Goal: Task Accomplishment & Management: Manage account settings

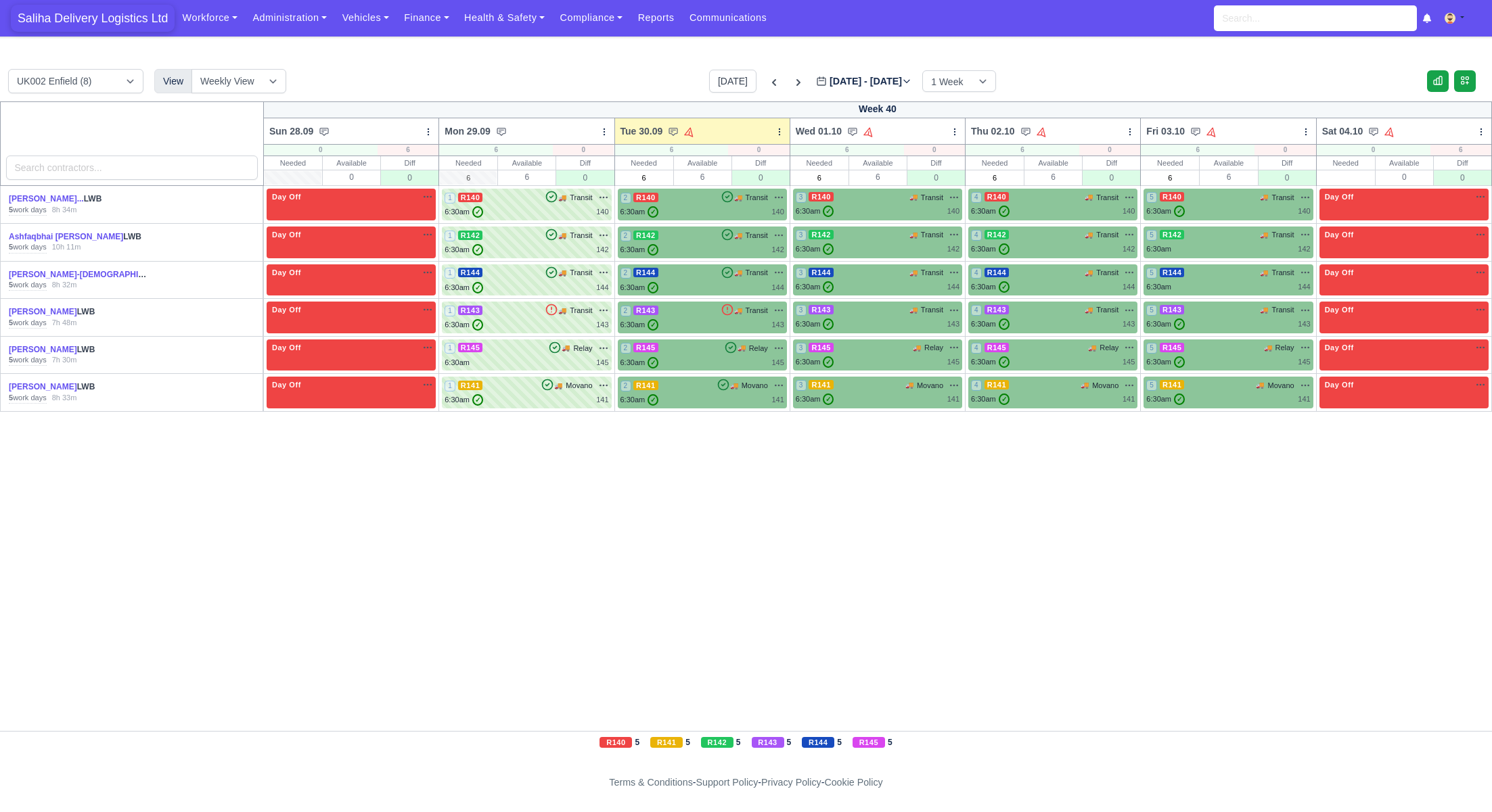
click at [121, 23] on span "Saliha Delivery Logistics Ltd" at bounding box center [93, 17] width 164 height 27
drag, startPoint x: 365, startPoint y: 21, endPoint x: 381, endPoint y: 30, distance: 18.4
click at [366, 22] on link "Vehicles" at bounding box center [366, 17] width 62 height 27
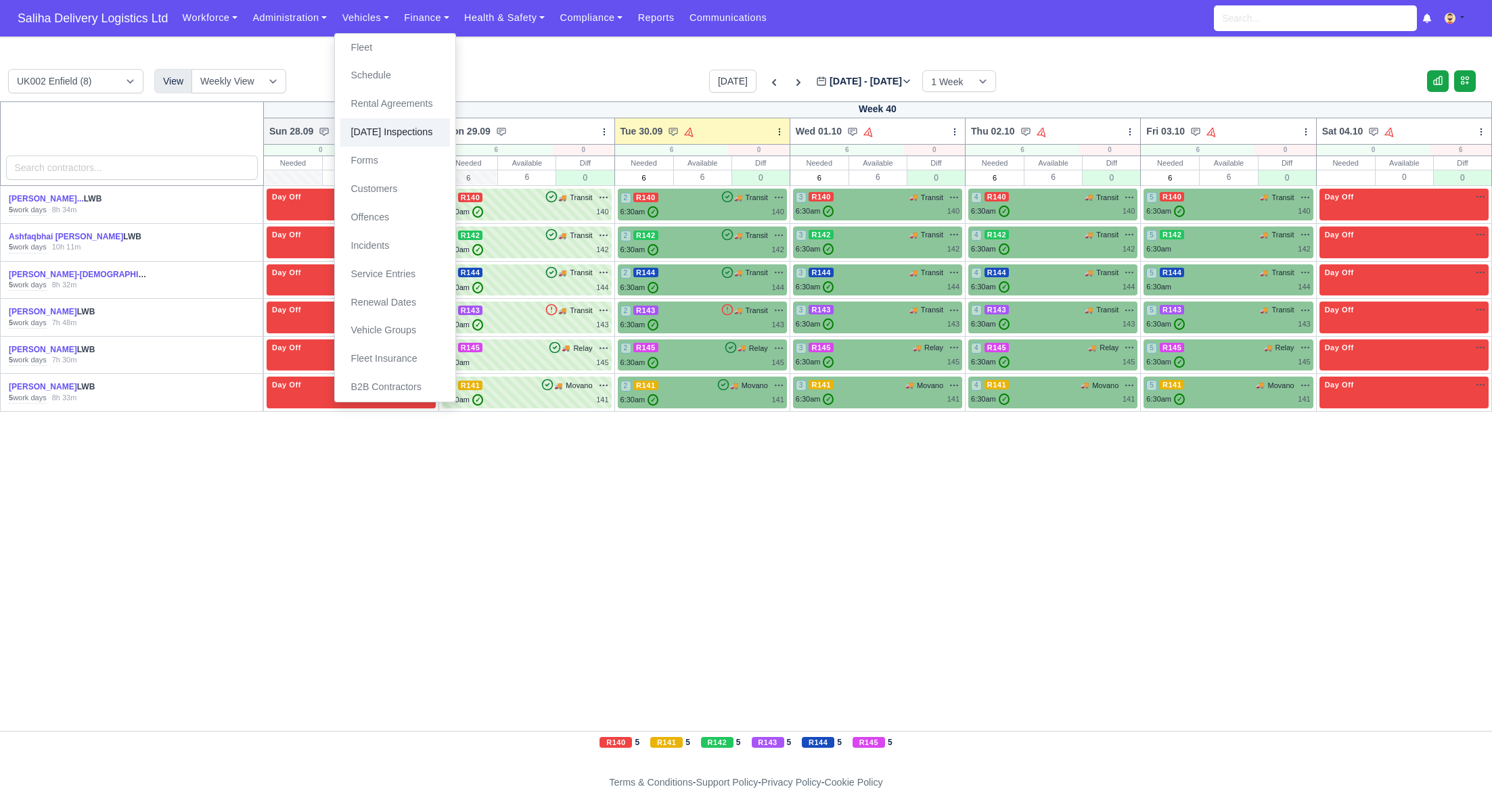
drag, startPoint x: 395, startPoint y: 130, endPoint x: 404, endPoint y: 130, distance: 9.0
click at [395, 130] on link "[DATE] Inspections" at bounding box center [395, 132] width 110 height 28
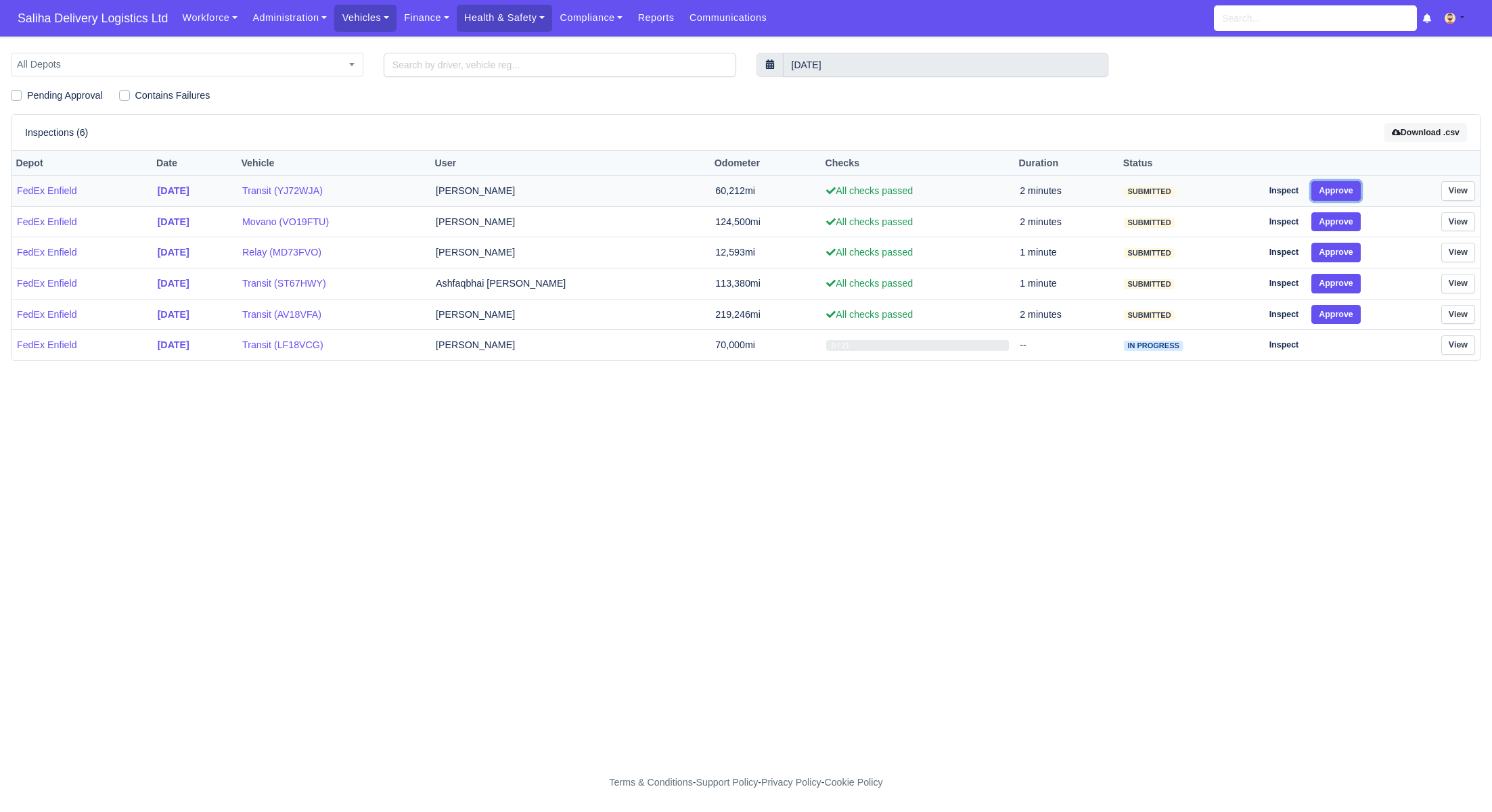
drag, startPoint x: 1352, startPoint y: 191, endPoint x: 1351, endPoint y: 199, distance: 8.1
click at [1352, 193] on button "Approve" at bounding box center [1335, 191] width 49 height 20
drag, startPoint x: 1347, startPoint y: 218, endPoint x: 1342, endPoint y: 243, distance: 25.5
click at [1347, 225] on button "Approve" at bounding box center [1335, 222] width 49 height 20
drag, startPoint x: 1341, startPoint y: 250, endPoint x: 1341, endPoint y: 267, distance: 17.0
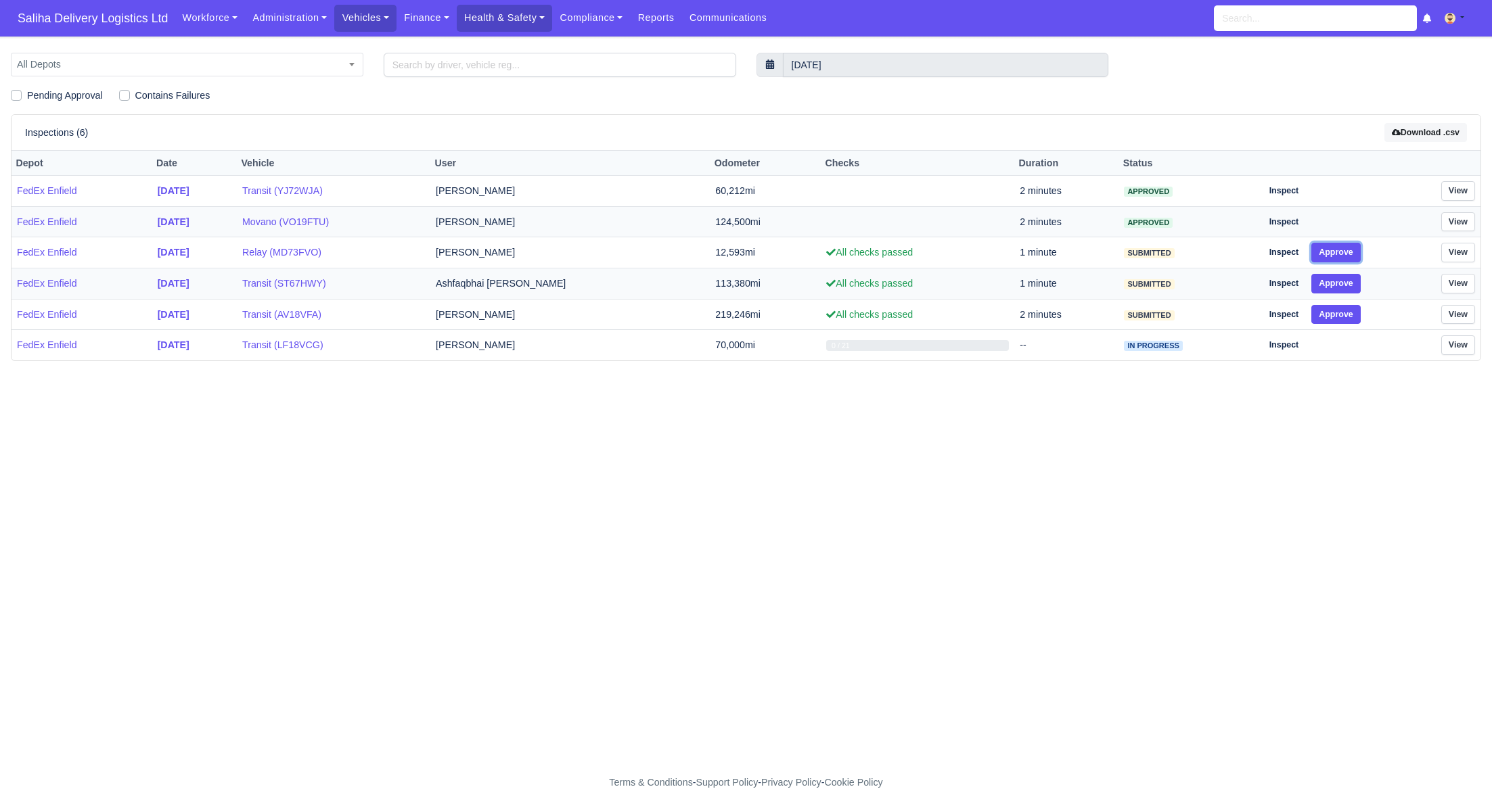
click at [1341, 258] on button "Approve" at bounding box center [1335, 253] width 49 height 20
drag, startPoint x: 1341, startPoint y: 275, endPoint x: 1342, endPoint y: 294, distance: 19.0
click at [1341, 281] on button "Approve" at bounding box center [1335, 284] width 49 height 20
click at [1341, 316] on button "Approve" at bounding box center [1335, 315] width 49 height 20
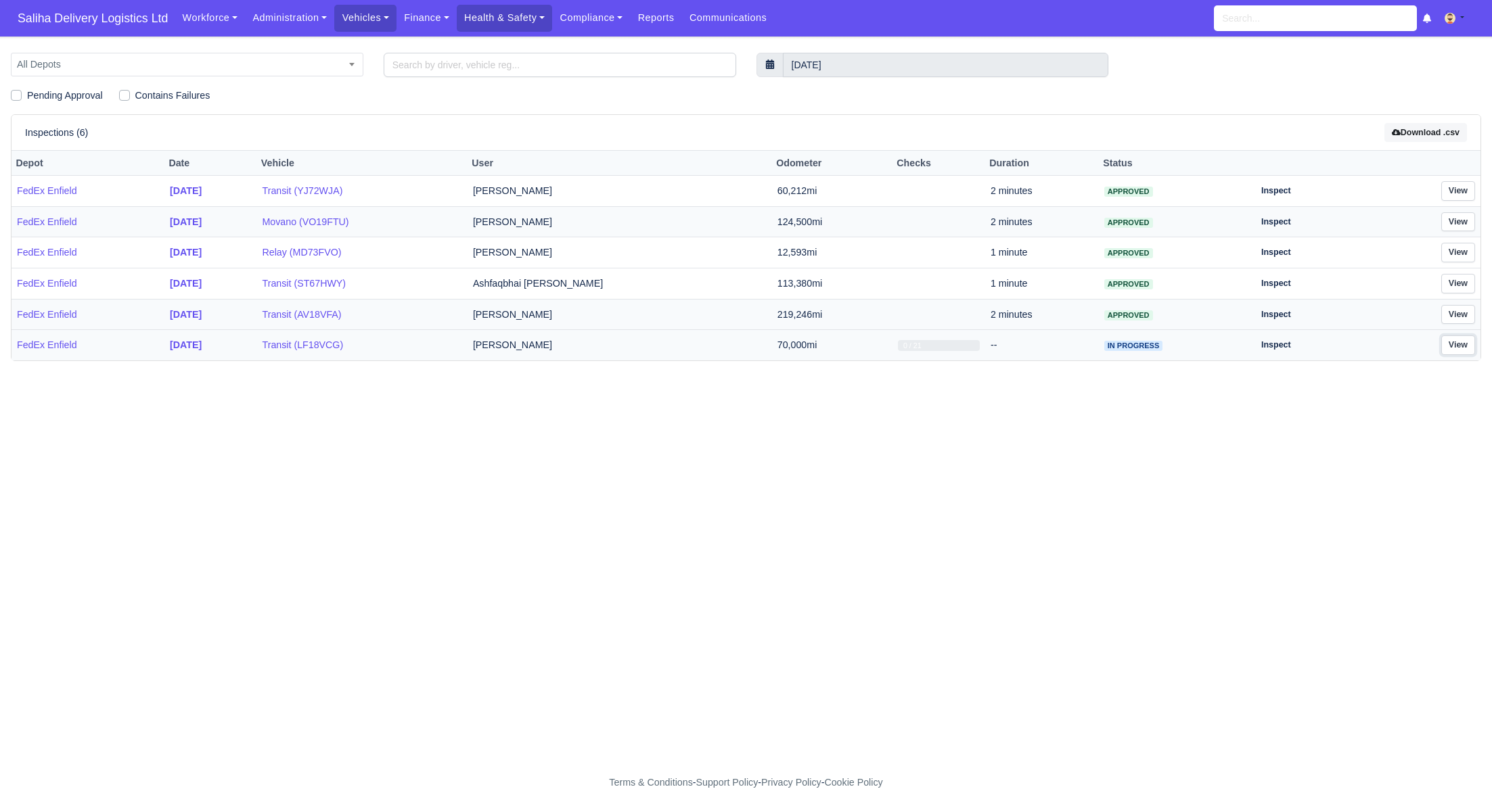
click at [1459, 344] on link "View" at bounding box center [1458, 345] width 34 height 20
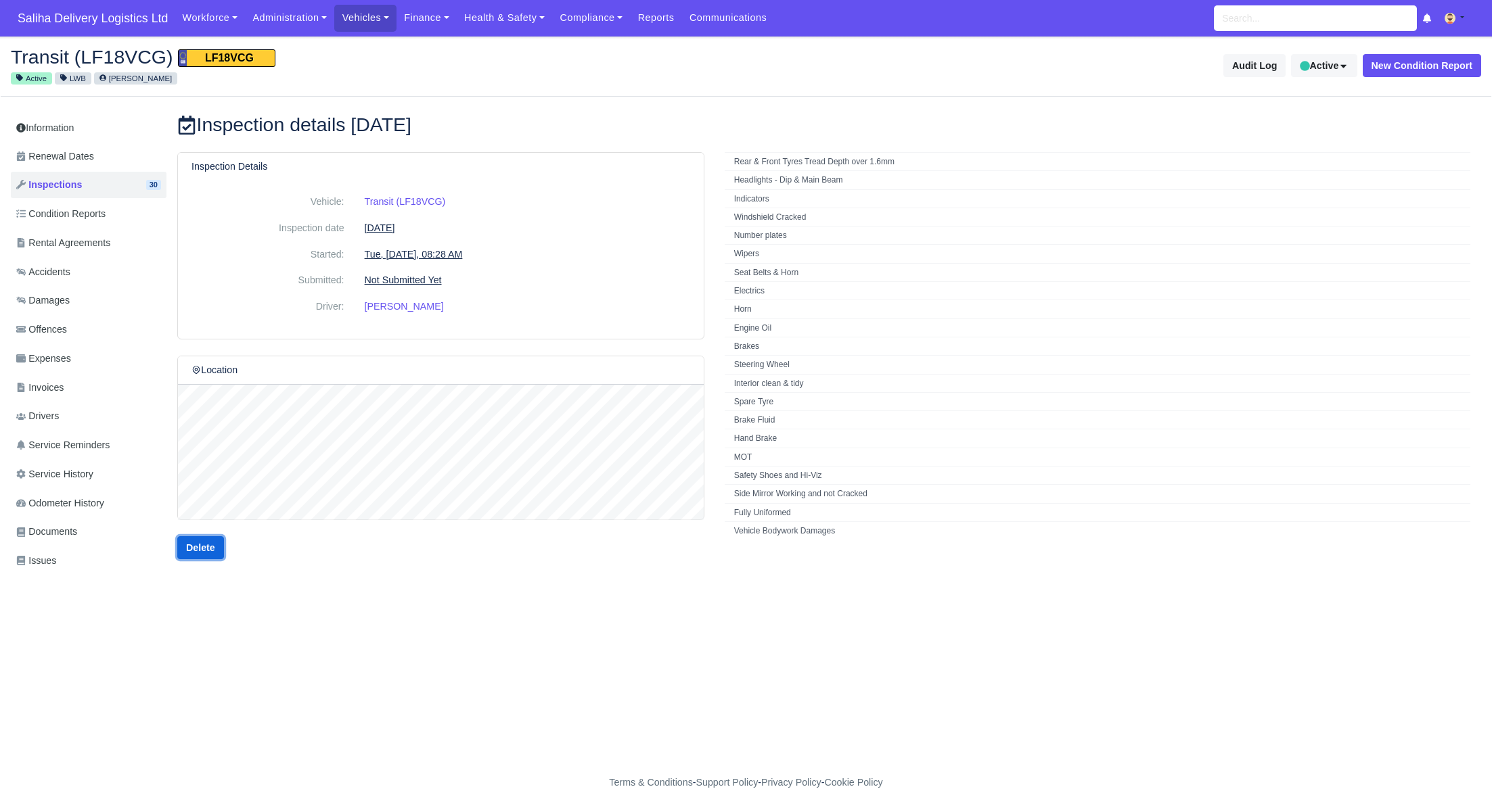
click at [202, 547] on link "Delete" at bounding box center [201, 547] width 47 height 23
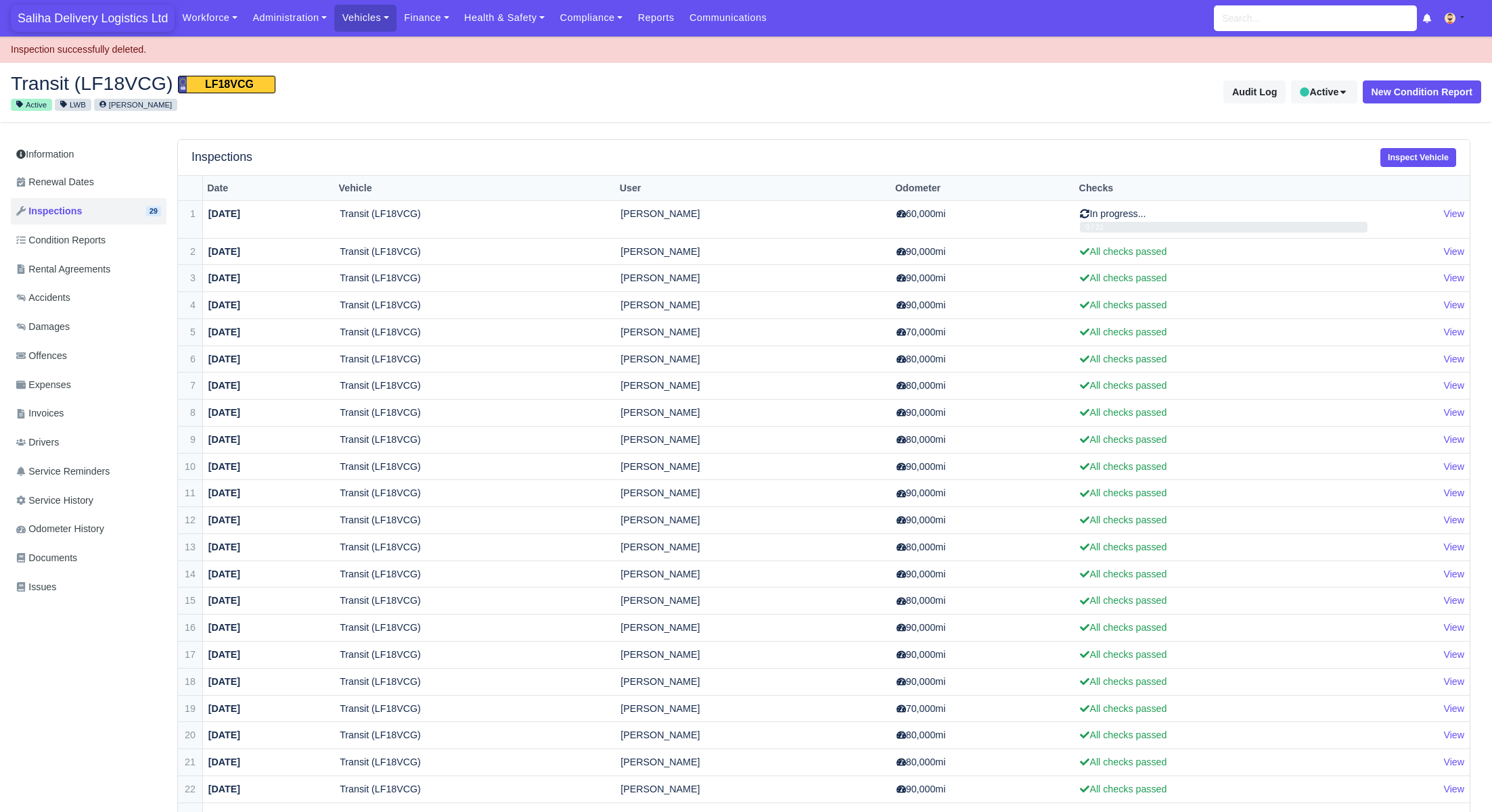
click at [76, 27] on span "Saliha Delivery Logistics Ltd" at bounding box center [93, 17] width 164 height 27
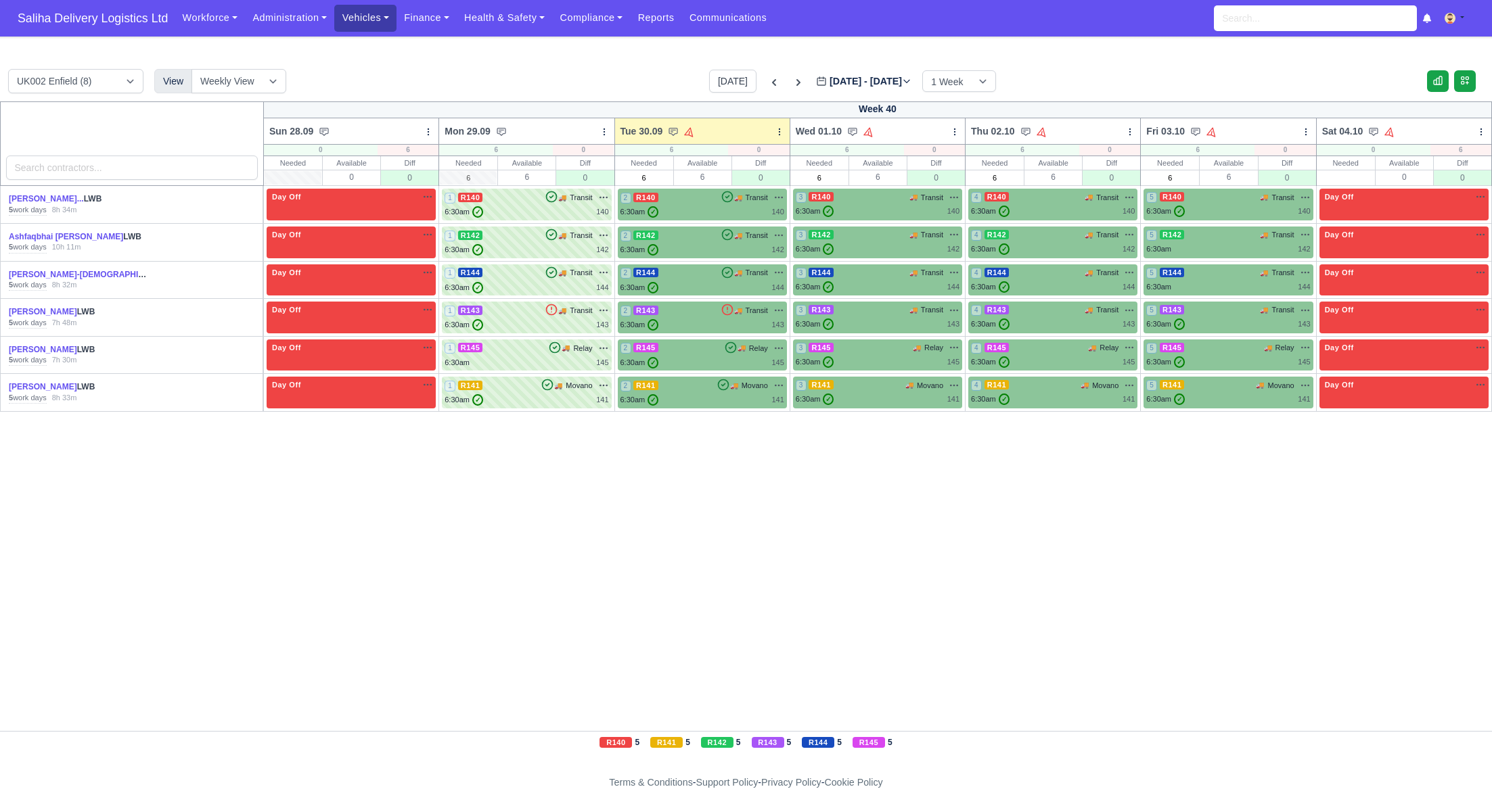
click at [375, 26] on link "Vehicles" at bounding box center [366, 17] width 62 height 27
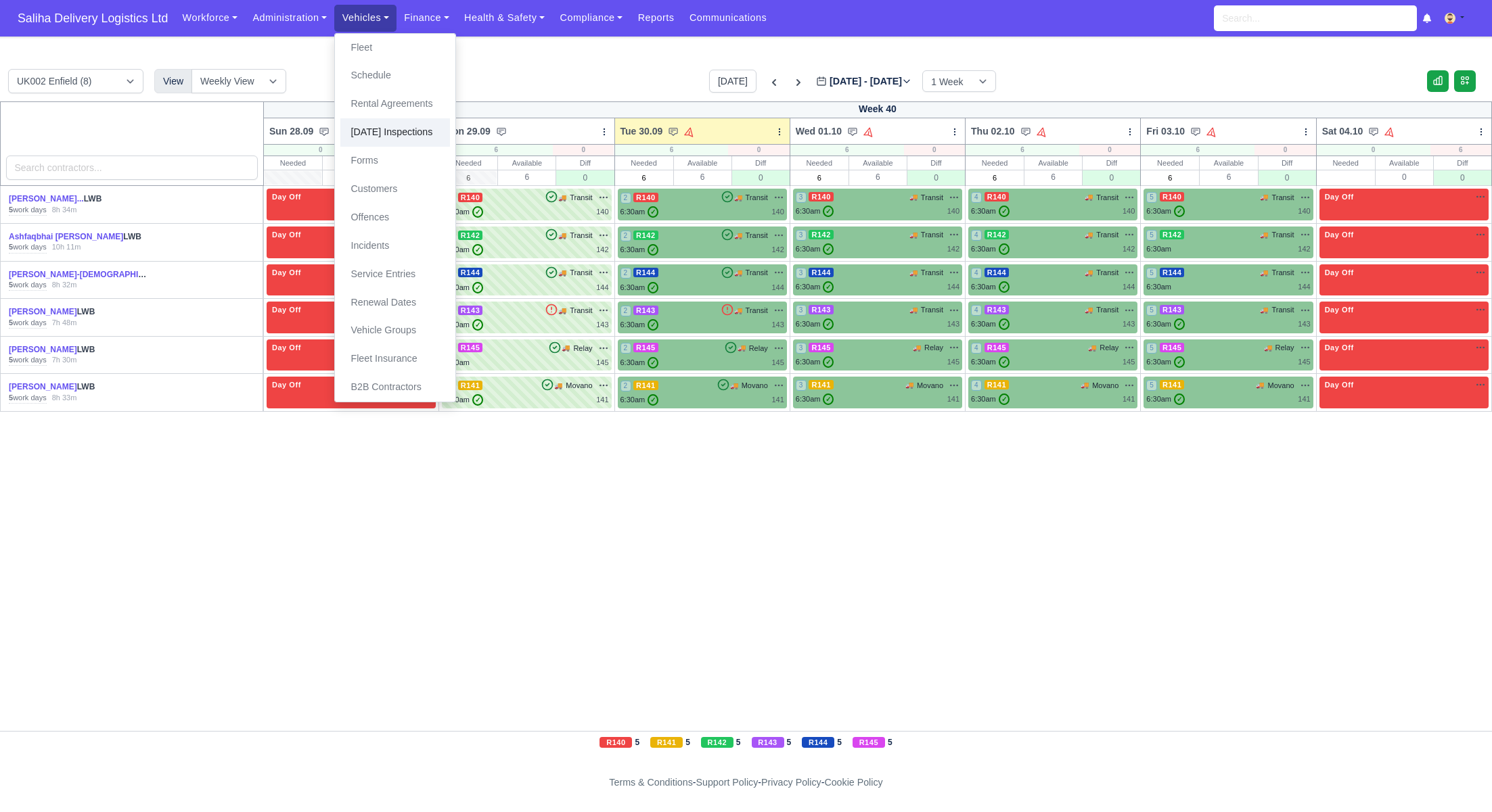
click at [389, 139] on link "[DATE] Inspections" at bounding box center [395, 132] width 110 height 28
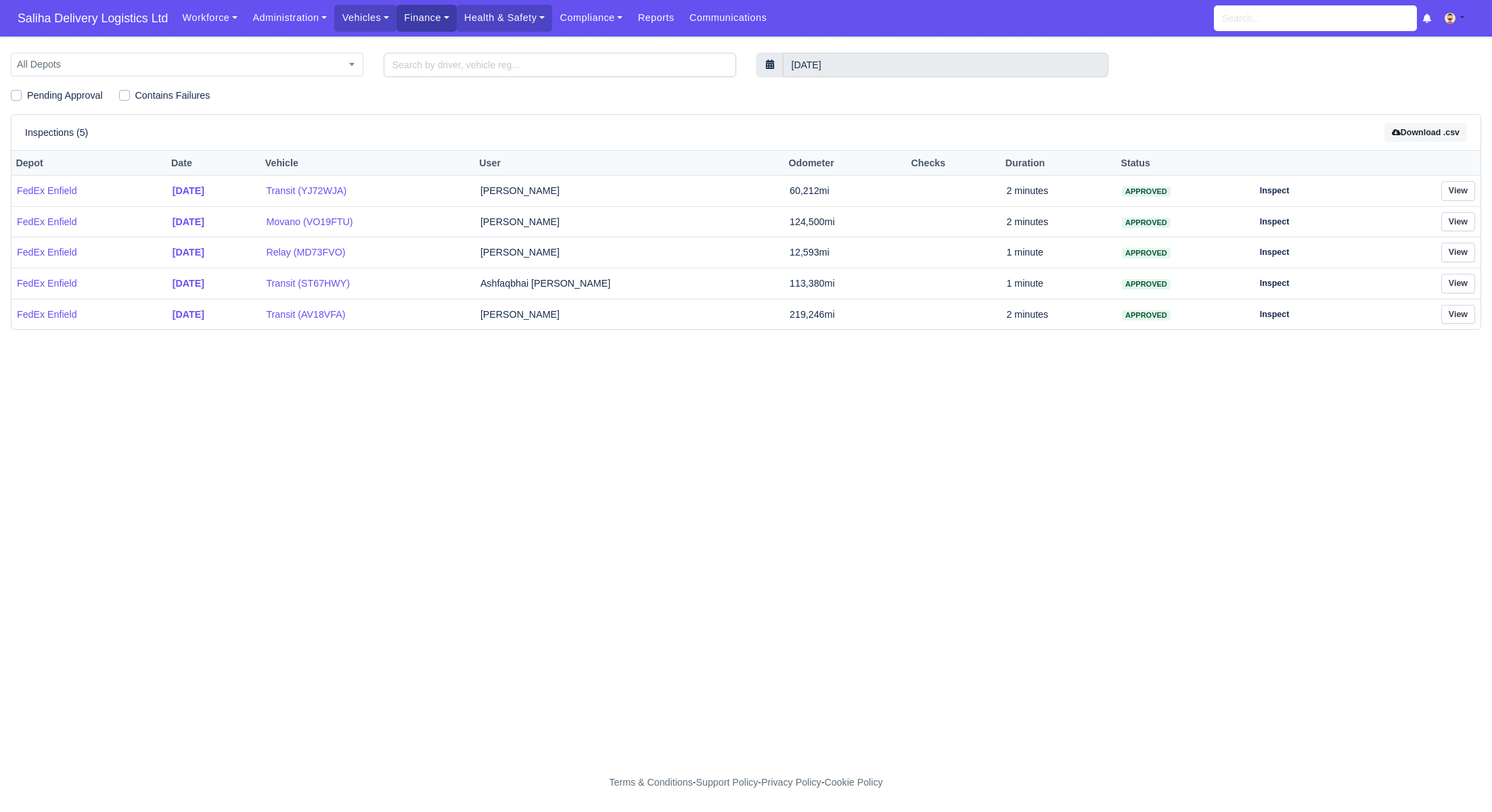
click at [410, 20] on link "Finance" at bounding box center [427, 17] width 60 height 27
click at [442, 53] on link "Invoices" at bounding box center [457, 47] width 110 height 28
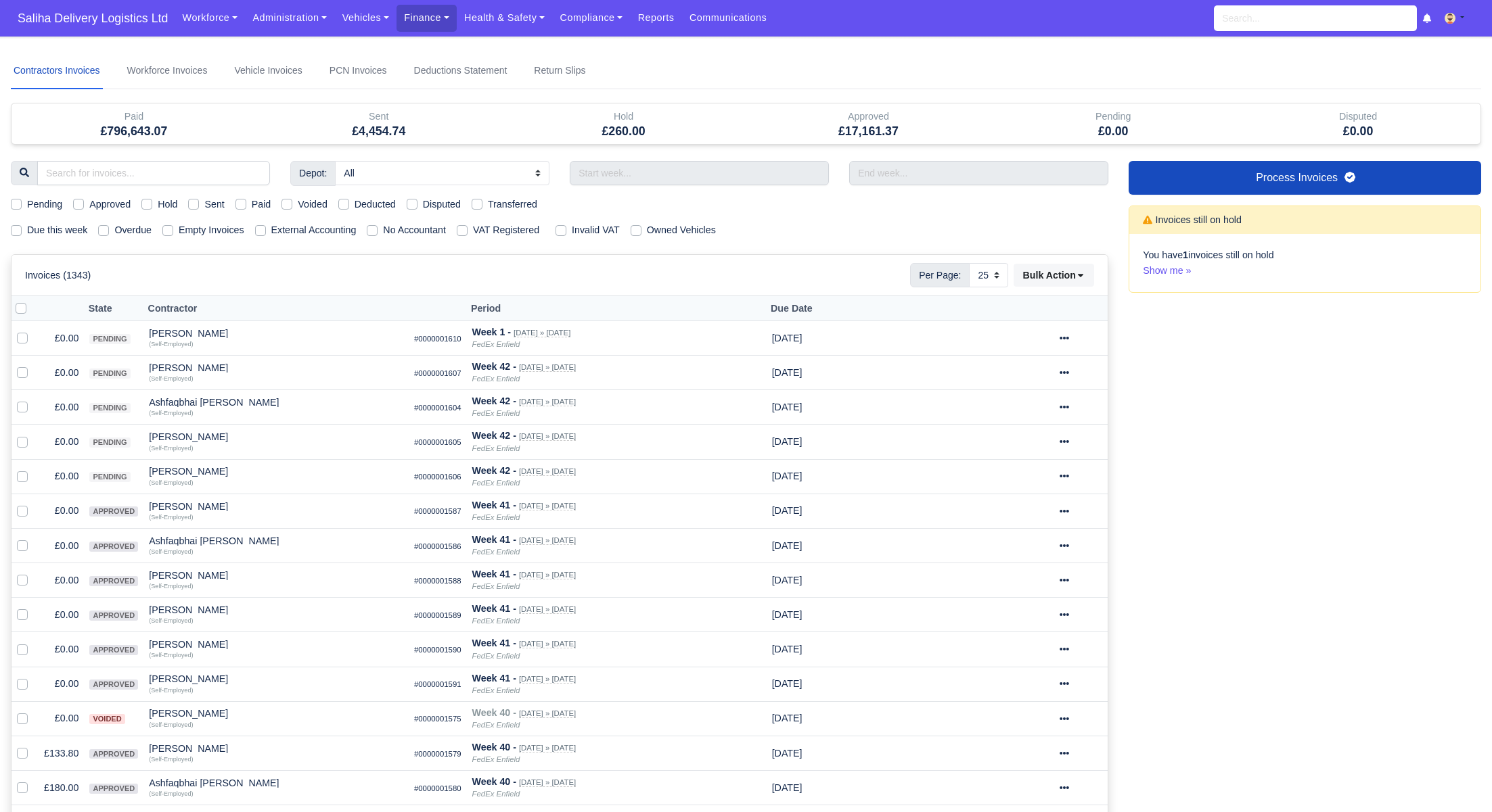
select select "25"
click at [27, 206] on label "Pending" at bounding box center [44, 204] width 35 height 16
click at [14, 206] on input "Pending" at bounding box center [16, 202] width 11 height 11
checkbox input "true"
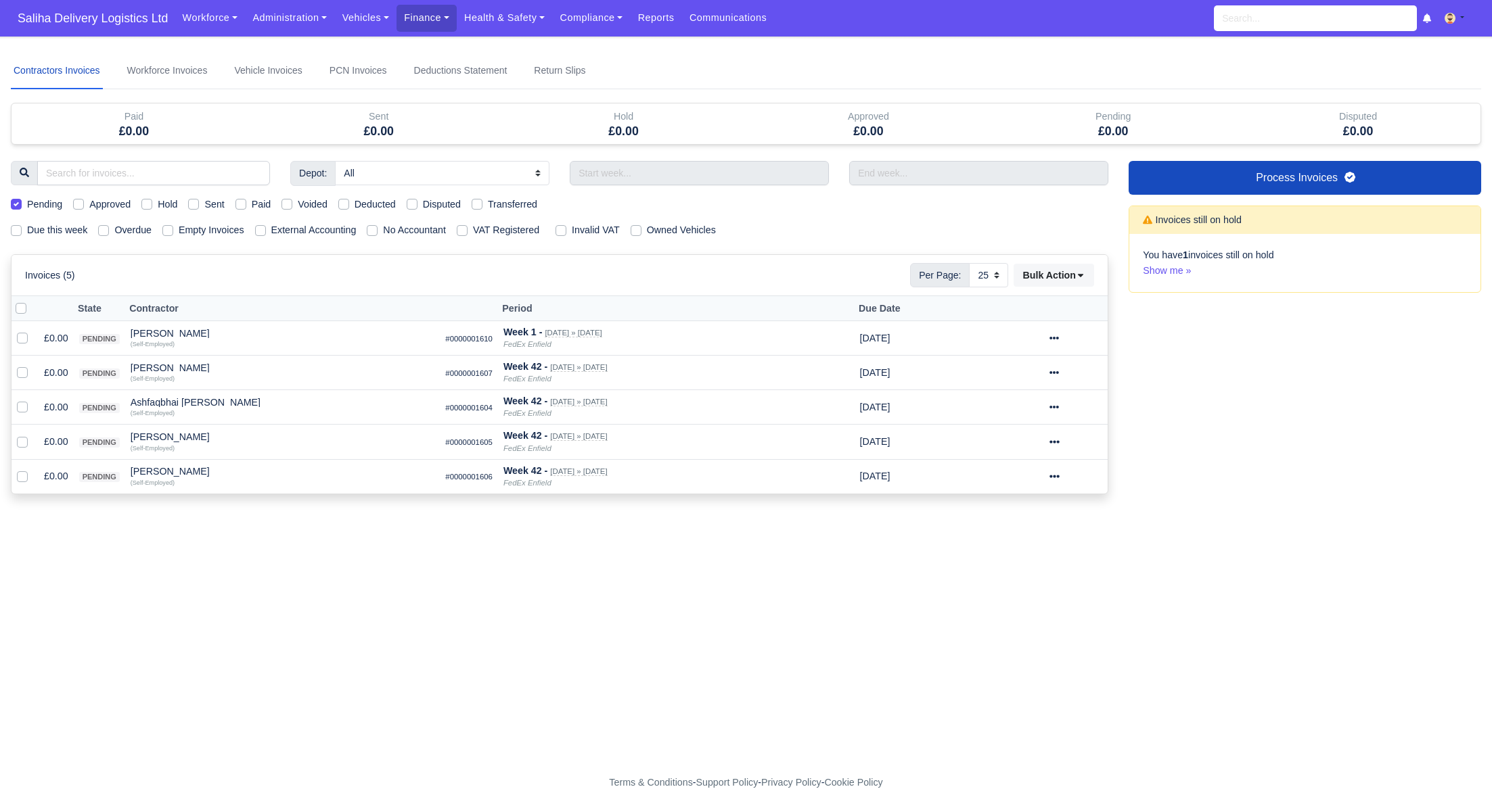
click at [32, 301] on label at bounding box center [32, 301] width 0 height 0
click at [18, 309] on input "checkbox" at bounding box center [21, 306] width 11 height 11
checkbox input "true"
click at [996, 273] on select "10 25 50" at bounding box center [988, 275] width 40 height 24
select select "50"
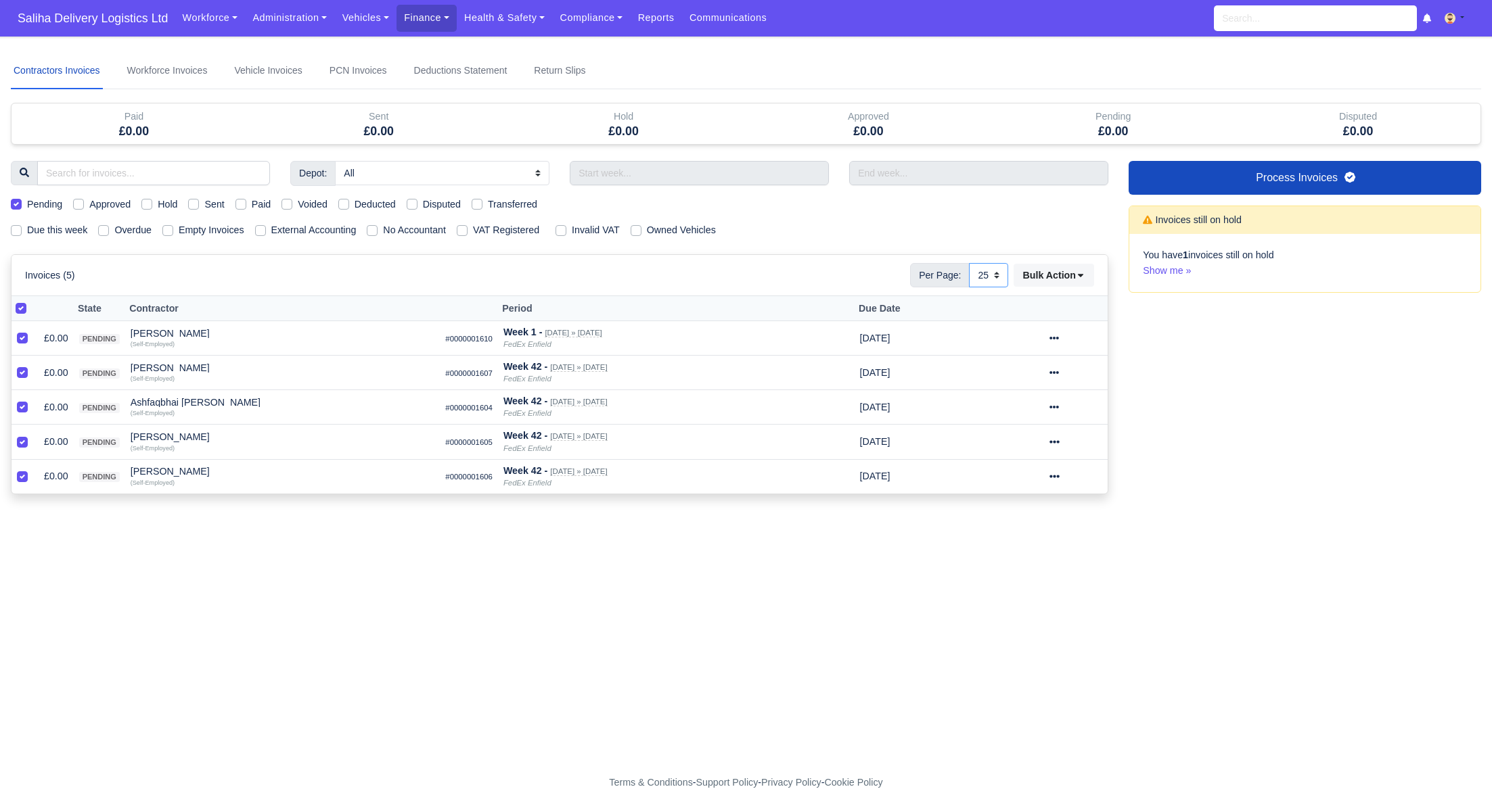
click at [969, 263] on select "10 25 50" at bounding box center [988, 275] width 40 height 24
click at [1081, 275] on icon at bounding box center [1081, 277] width 5 height 3
click at [1023, 346] on div "Approve" at bounding box center [1035, 341] width 121 height 21
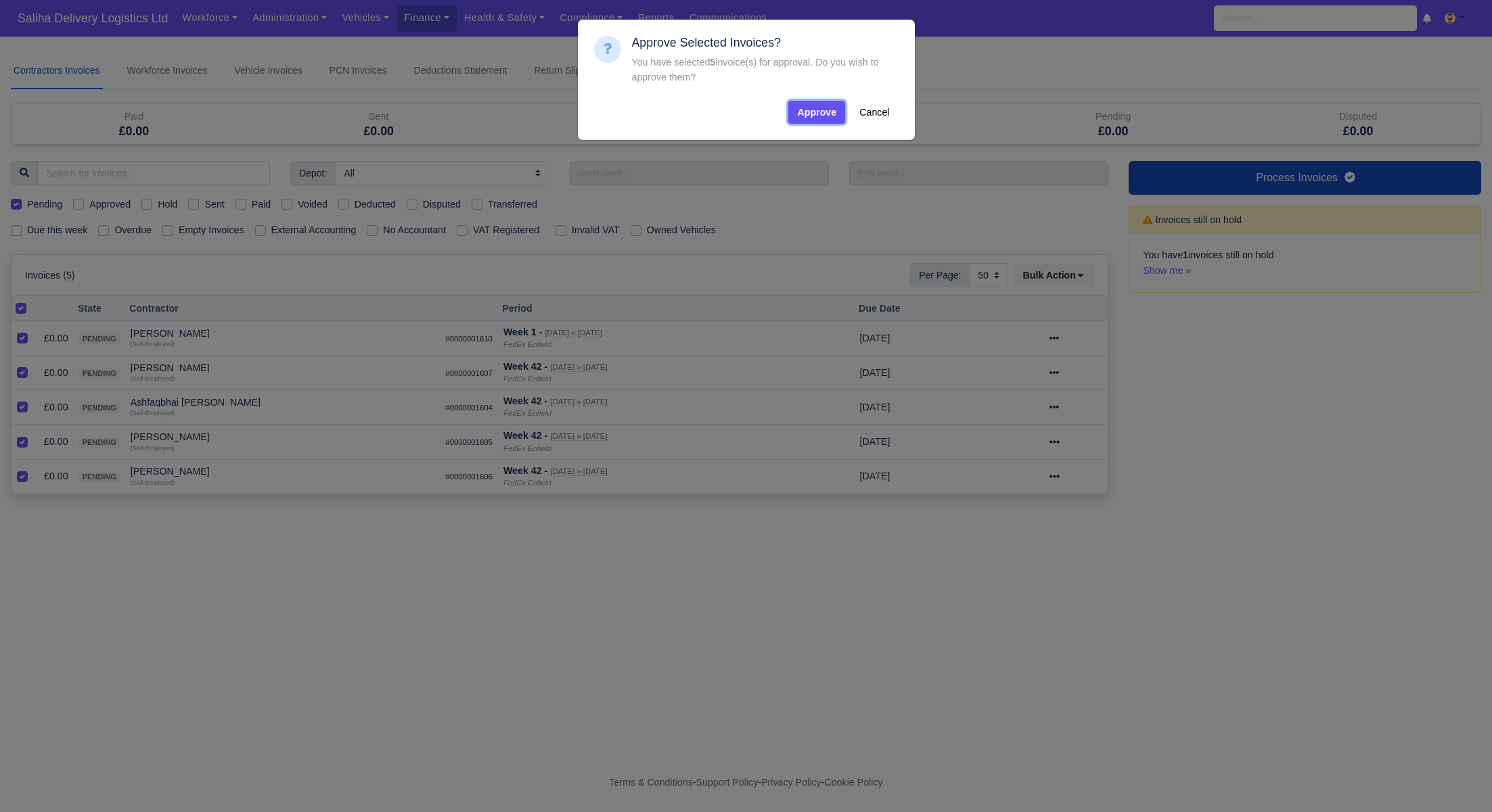
click at [818, 109] on button "Approve" at bounding box center [817, 112] width 57 height 23
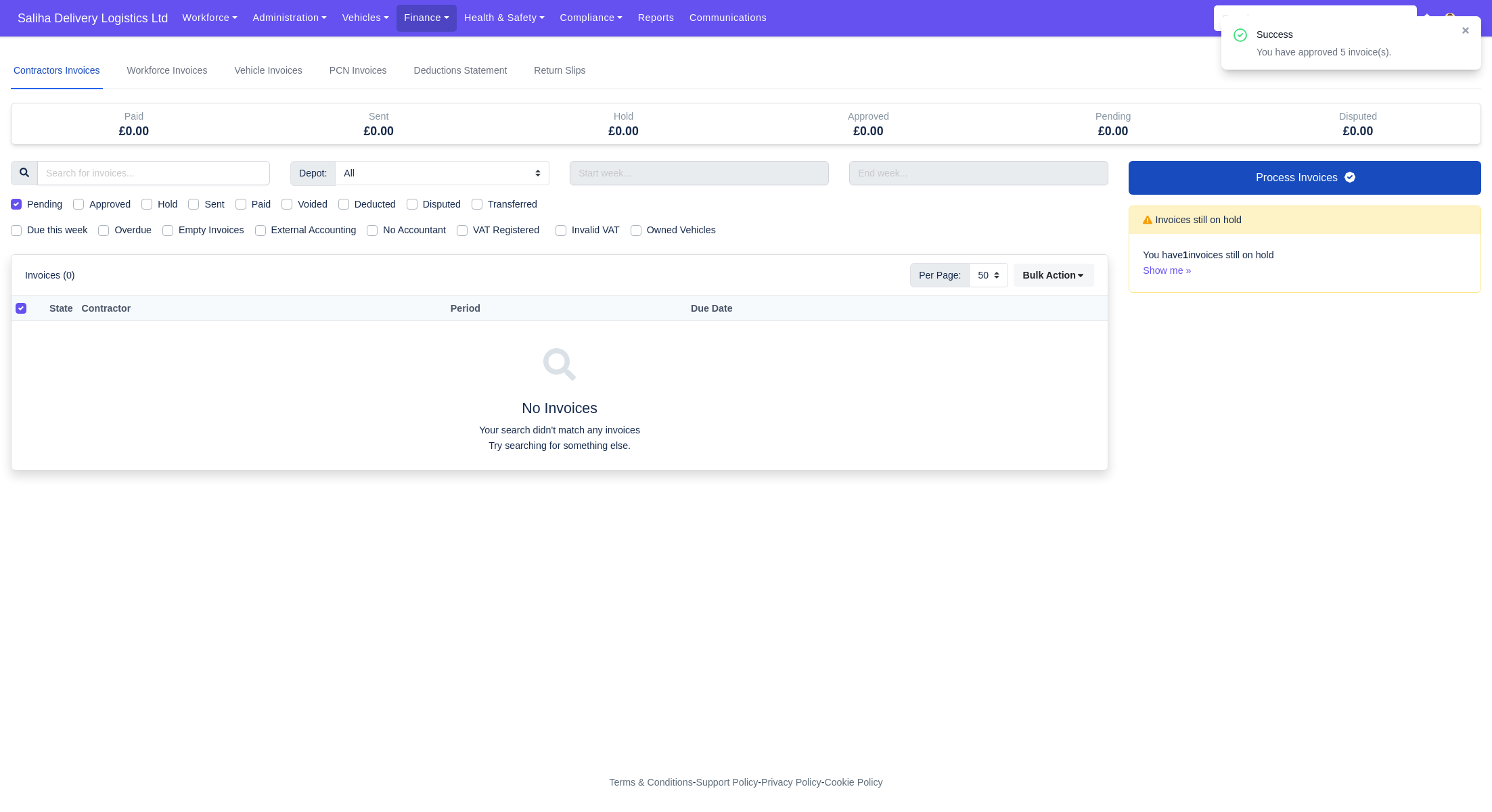
click at [27, 202] on label "Pending" at bounding box center [44, 204] width 35 height 16
click at [15, 202] on input "Pending" at bounding box center [16, 202] width 11 height 11
checkbox input "false"
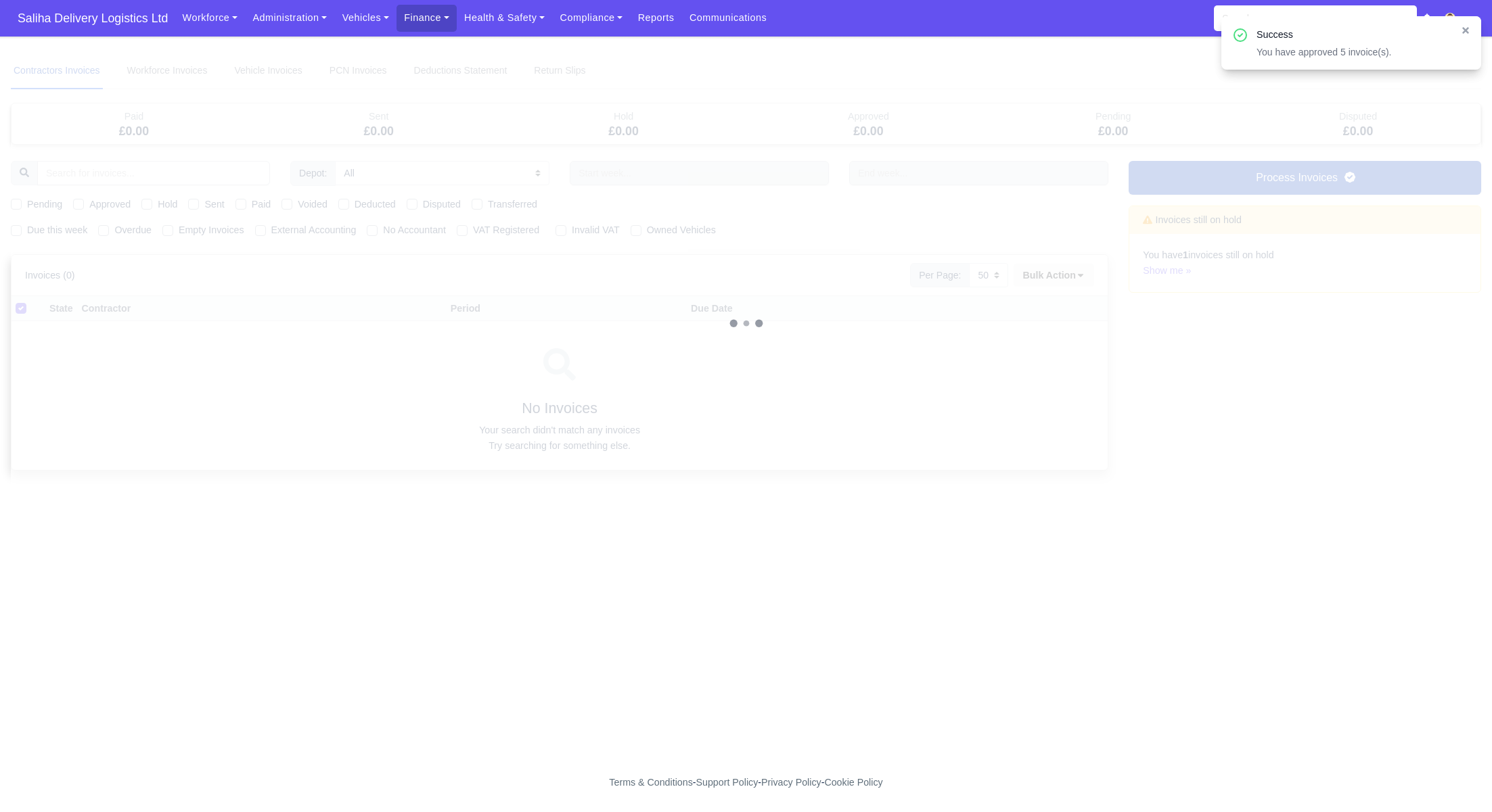
click at [14, 228] on div at bounding box center [746, 323] width 1470 height 541
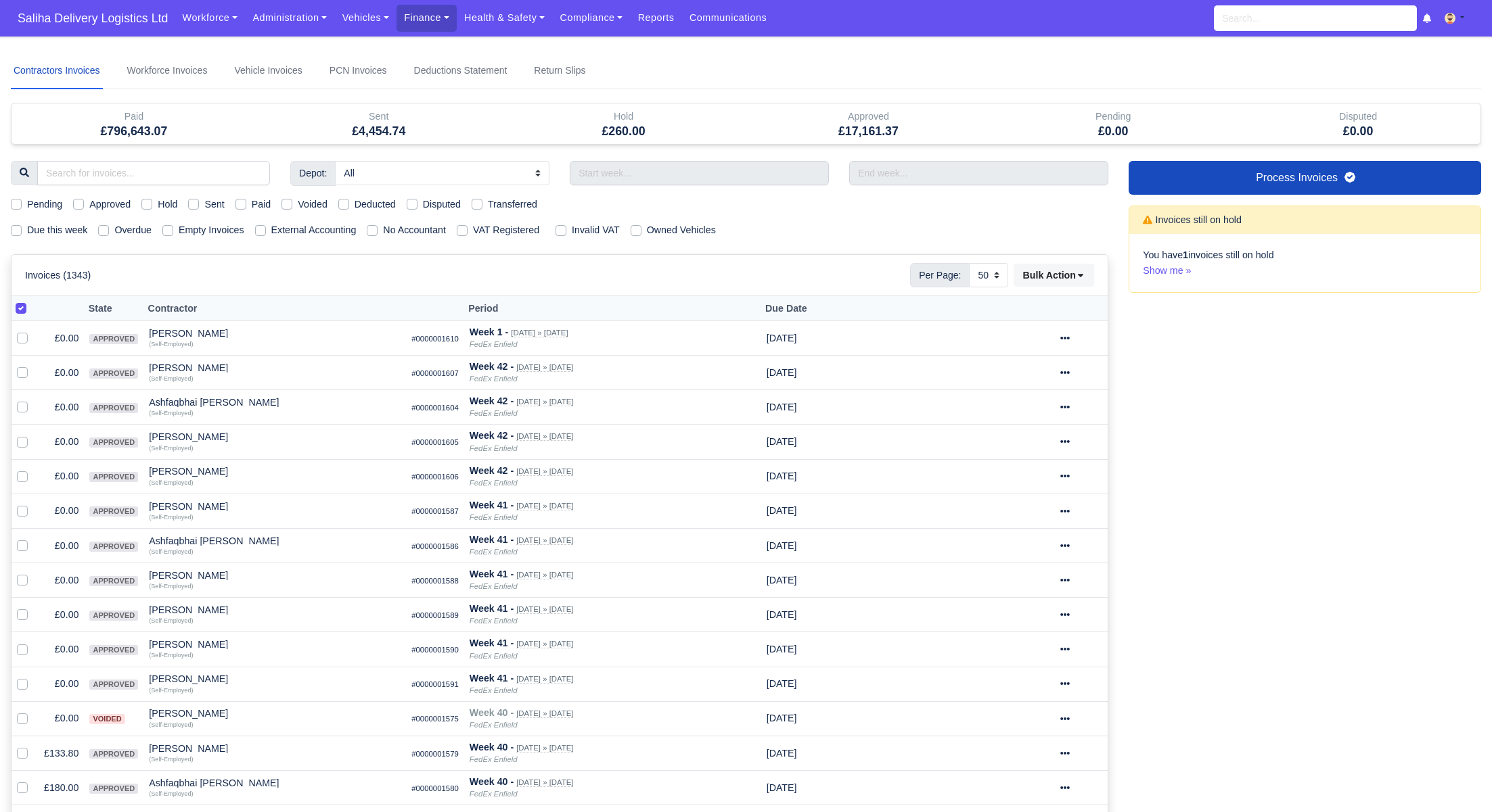
drag, startPoint x: 15, startPoint y: 229, endPoint x: 86, endPoint y: 178, distance: 87.4
click at [27, 229] on label "Due this week" at bounding box center [57, 230] width 60 height 16
click at [15, 229] on input "Due this week" at bounding box center [16, 228] width 11 height 11
checkbox input "true"
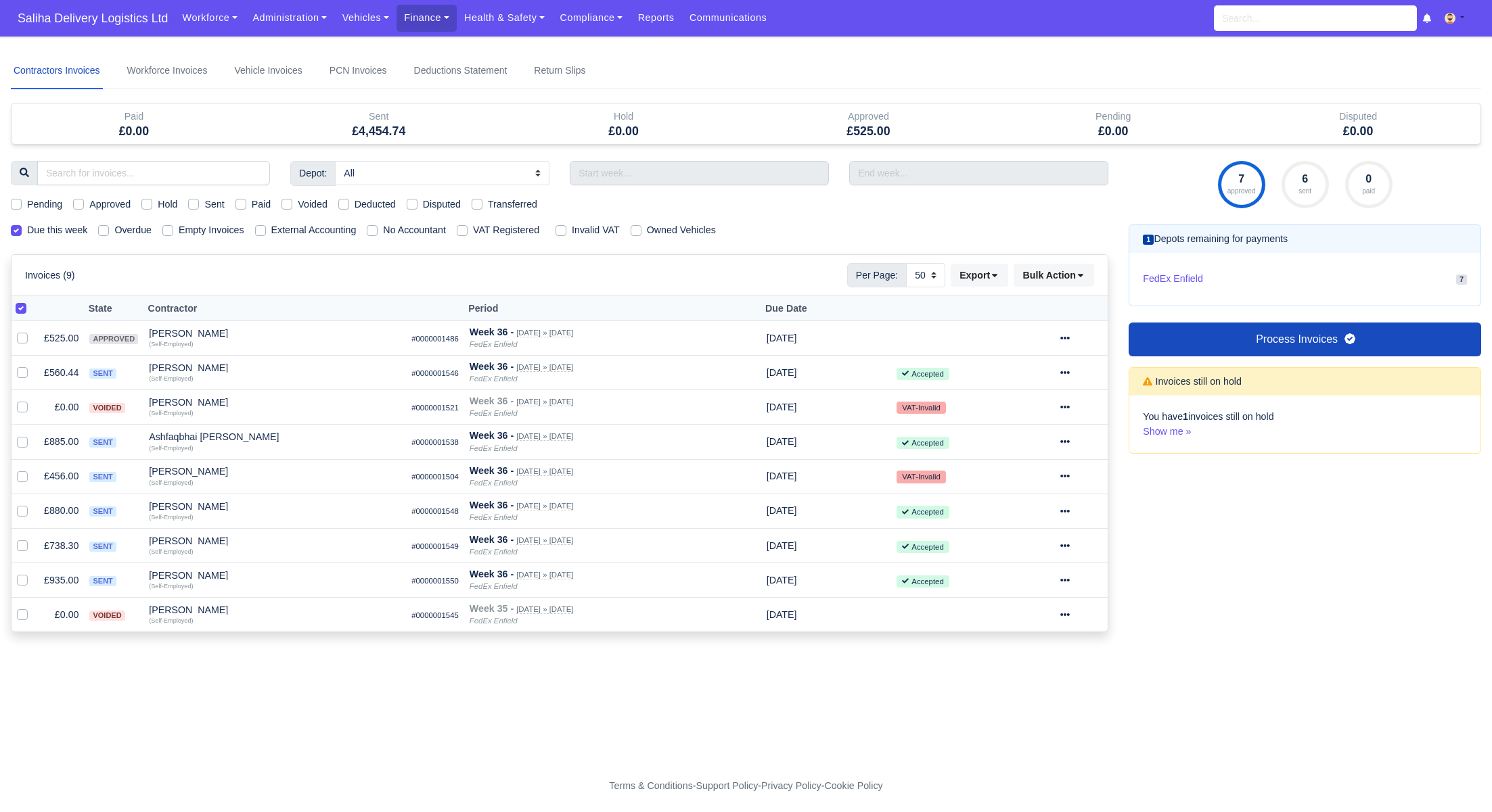
click at [204, 203] on label "Sent" at bounding box center [214, 204] width 20 height 16
click at [198, 203] on input "Sent" at bounding box center [193, 202] width 11 height 11
checkbox input "true"
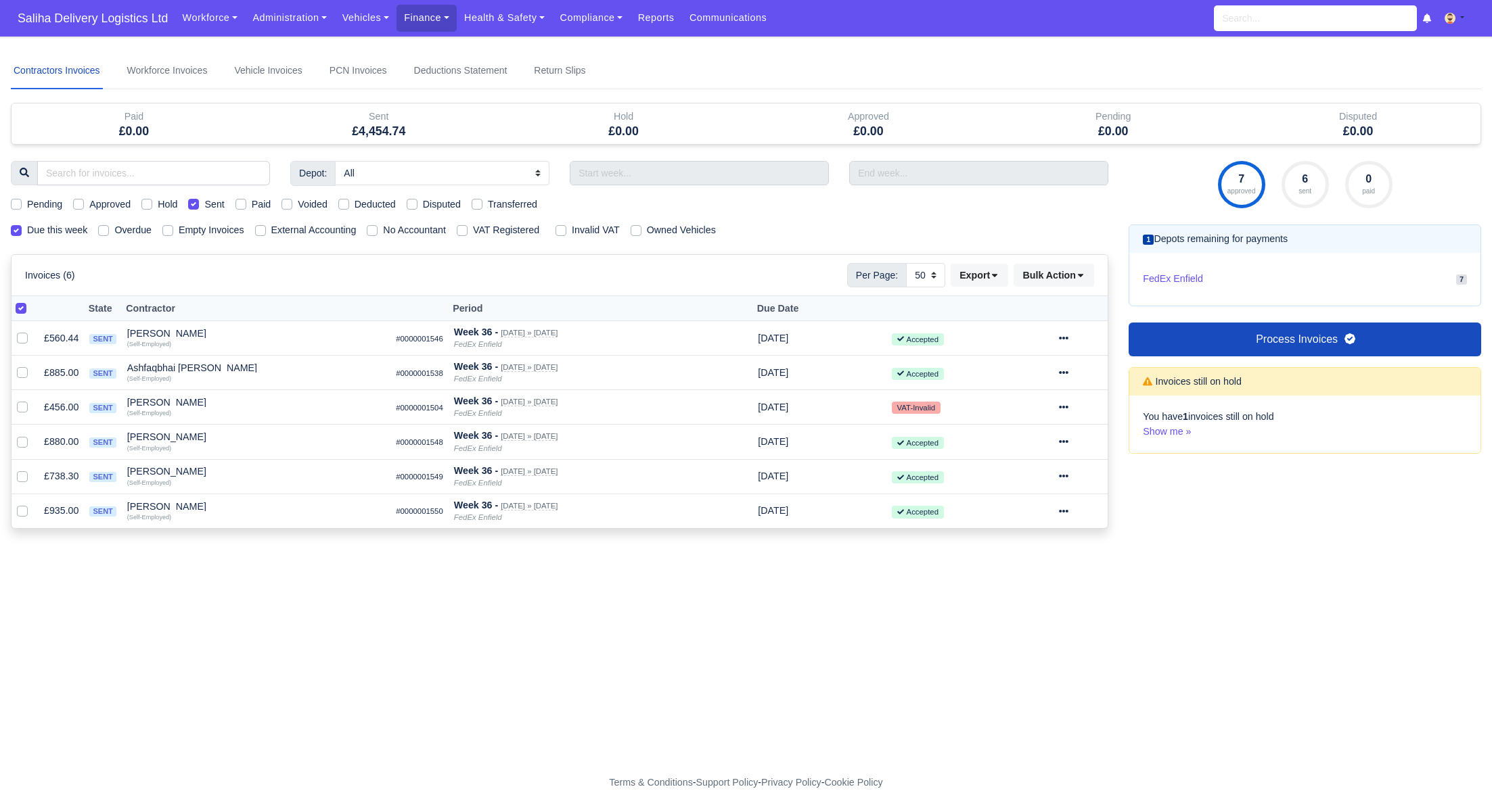
click at [204, 203] on label "Sent" at bounding box center [214, 204] width 20 height 16
click at [198, 203] on input "Sent" at bounding box center [193, 202] width 11 height 11
checkbox input "false"
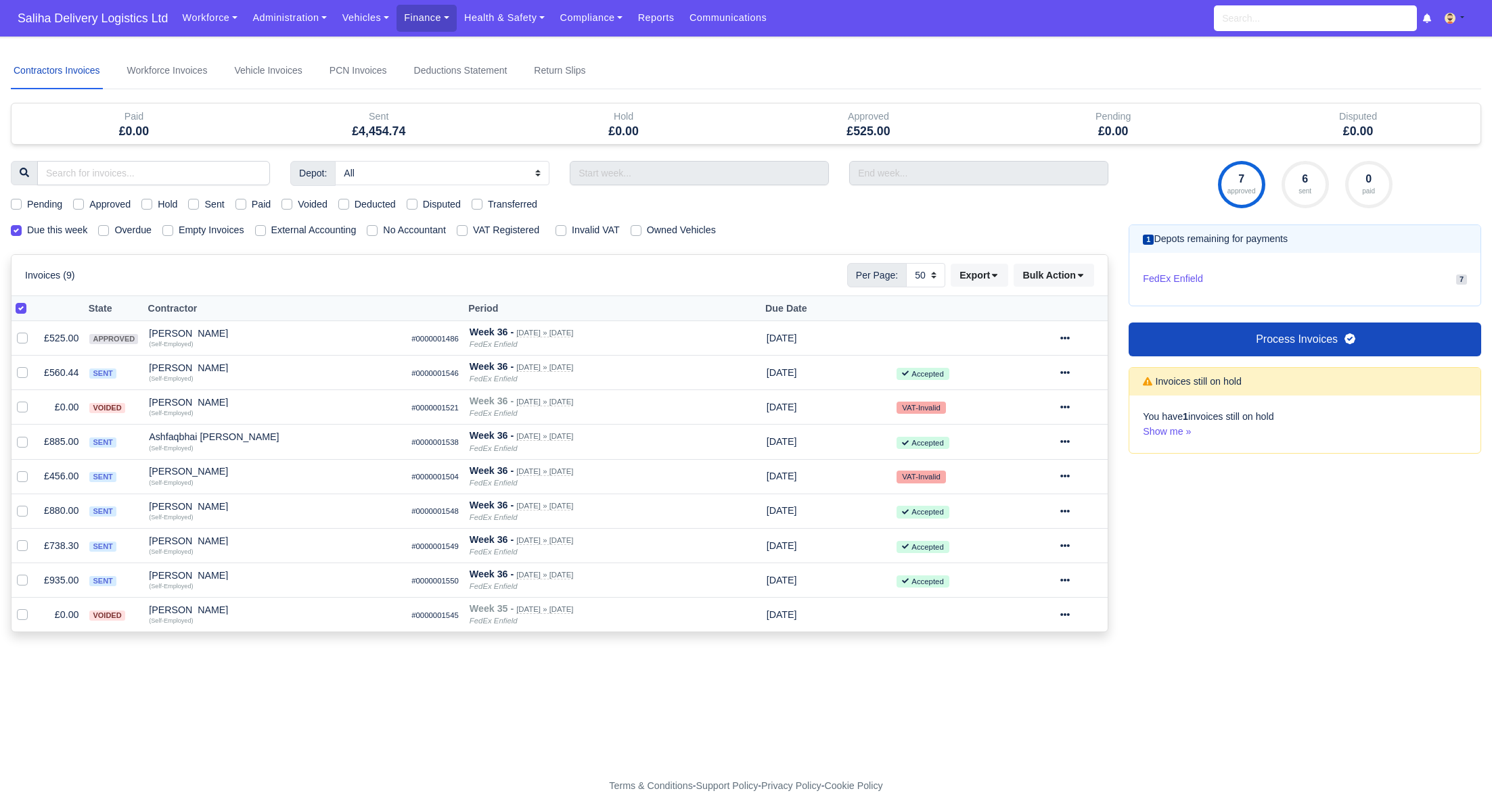
click at [204, 203] on label "Sent" at bounding box center [214, 204] width 20 height 16
click at [198, 203] on input "Sent" at bounding box center [193, 202] width 11 height 11
checkbox input "true"
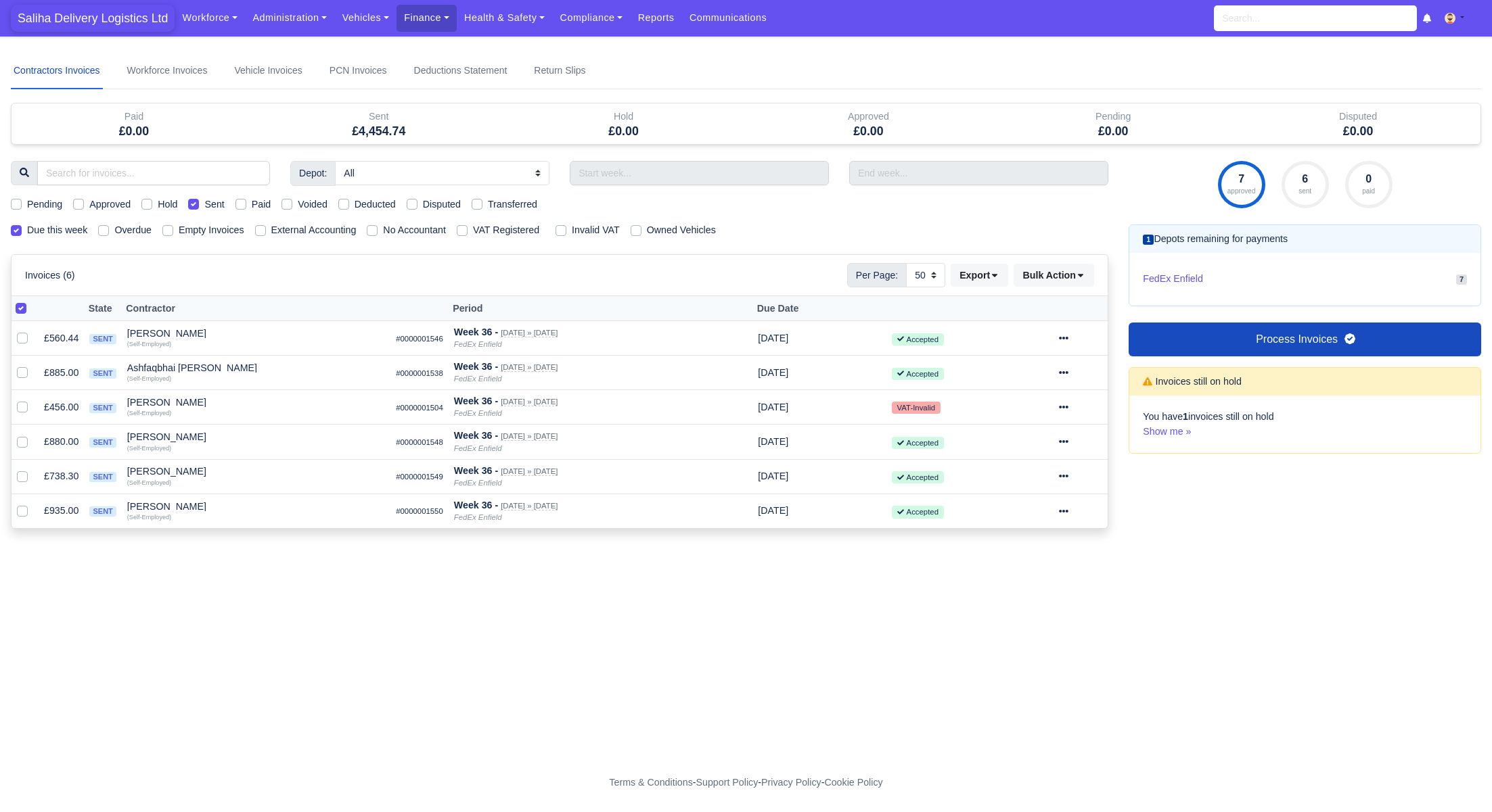
click at [97, 24] on span "Saliha Delivery Logistics Ltd" at bounding box center [93, 17] width 164 height 27
